Goal: Information Seeking & Learning: Learn about a topic

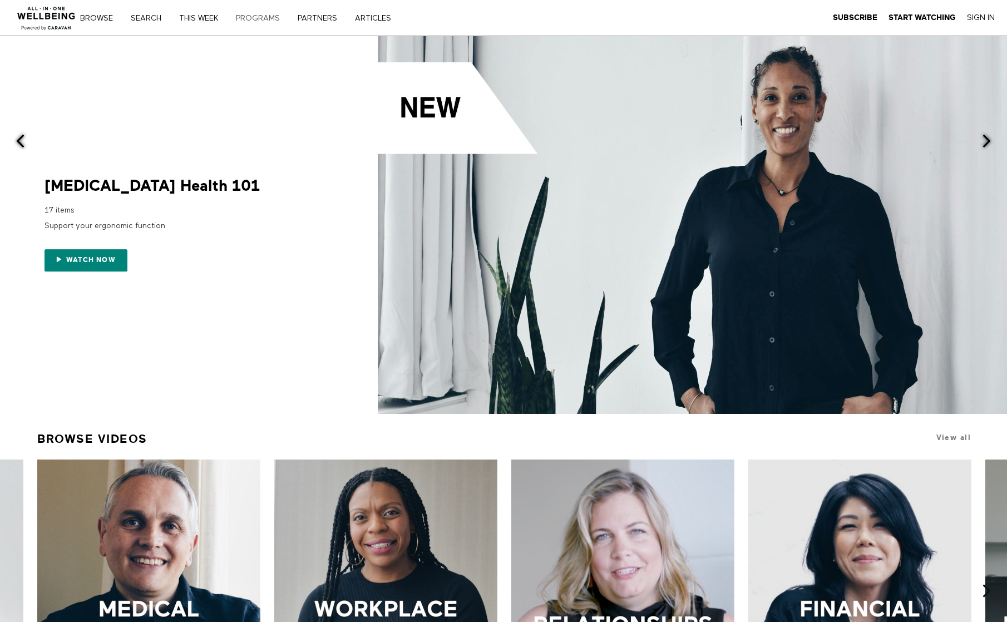
click at [262, 20] on link "PROGRAMS" at bounding box center [262, 18] width 60 height 8
click at [0, 0] on div "Browse Search THIS WEEK PROGRAMS PARTNERS ARTICLES Subscribe Start Watching Sig…" at bounding box center [346, 18] width 692 height 36
